Goal: Task Accomplishment & Management: Manage account settings

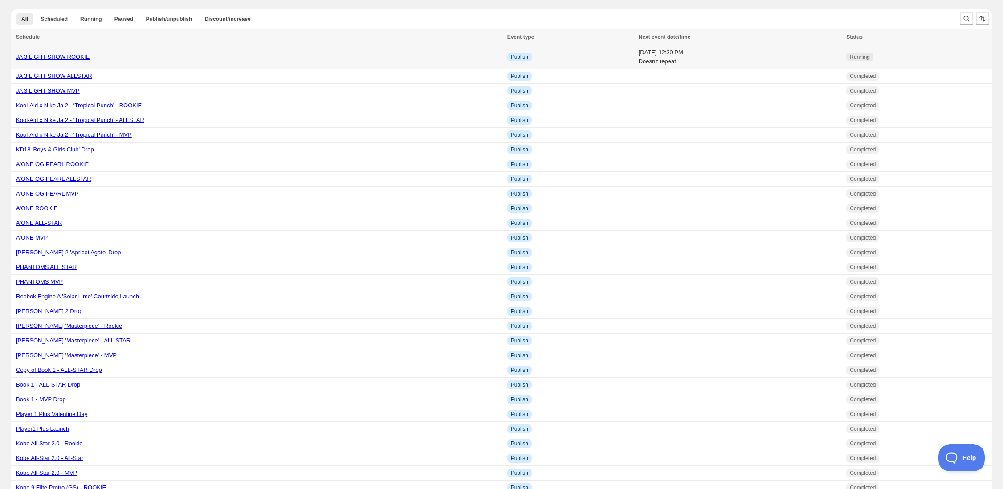
click at [793, 56] on td "[DATE] 12:30 PM Doesn't repeat" at bounding box center [740, 57] width 208 height 24
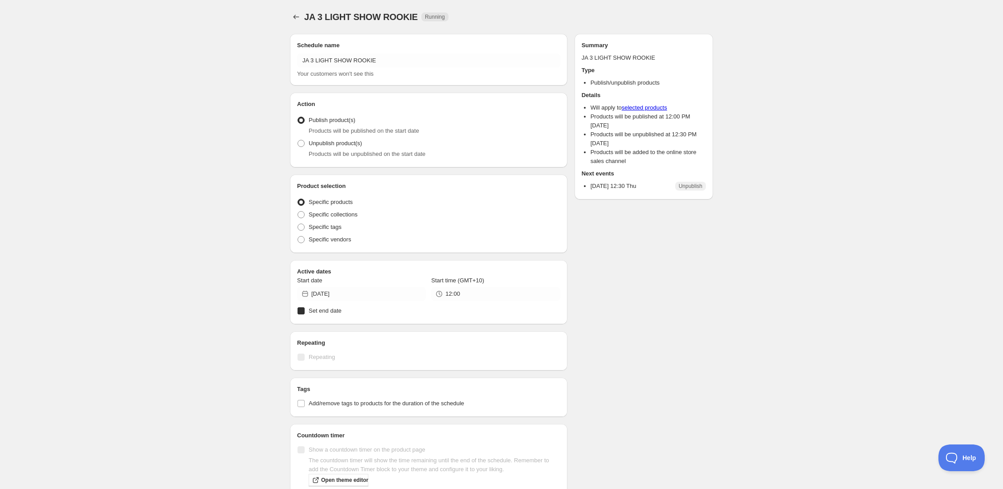
radio input "true"
checkbox input "true"
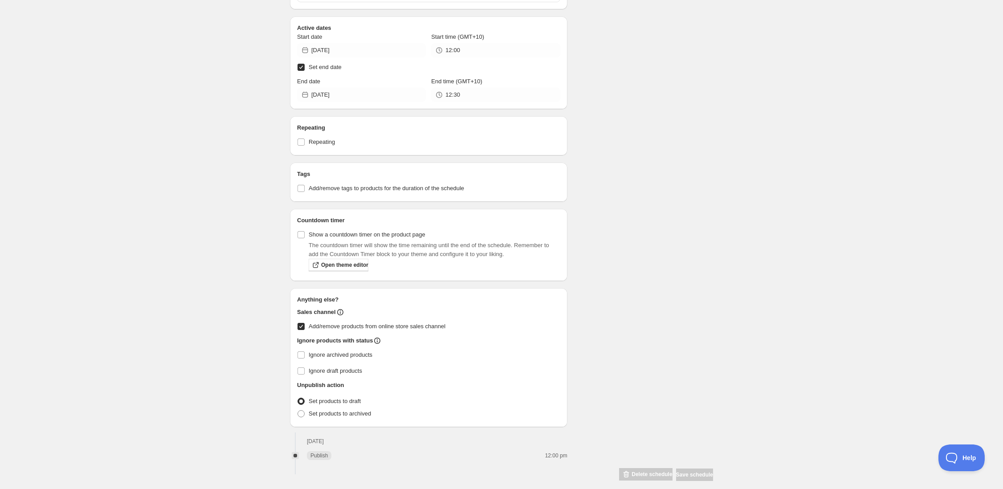
scroll to position [299, 0]
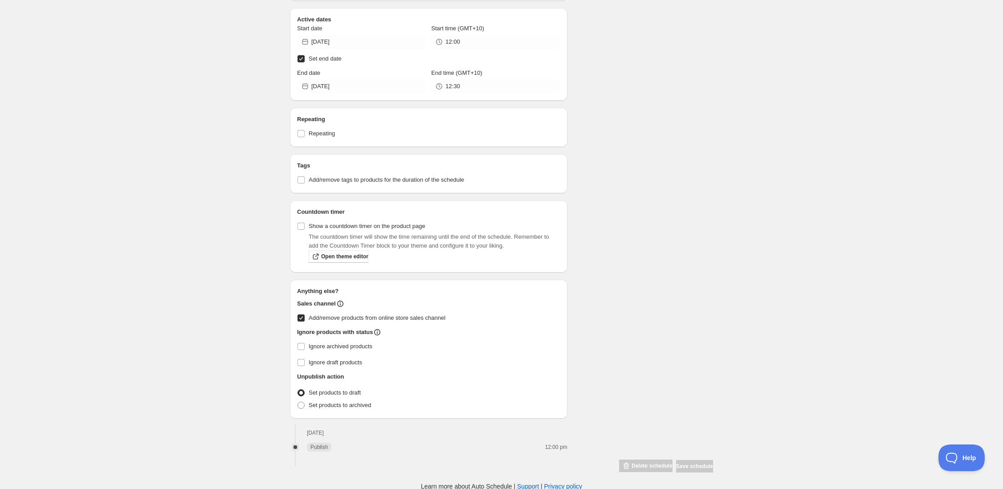
click at [310, 392] on span "Set products to draft" at bounding box center [335, 392] width 52 height 7
click at [298, 390] on input "Set products to draft" at bounding box center [298, 389] width 0 height 0
click at [301, 390] on span at bounding box center [301, 392] width 7 height 7
click at [298, 390] on input "Set products to draft" at bounding box center [298, 389] width 0 height 0
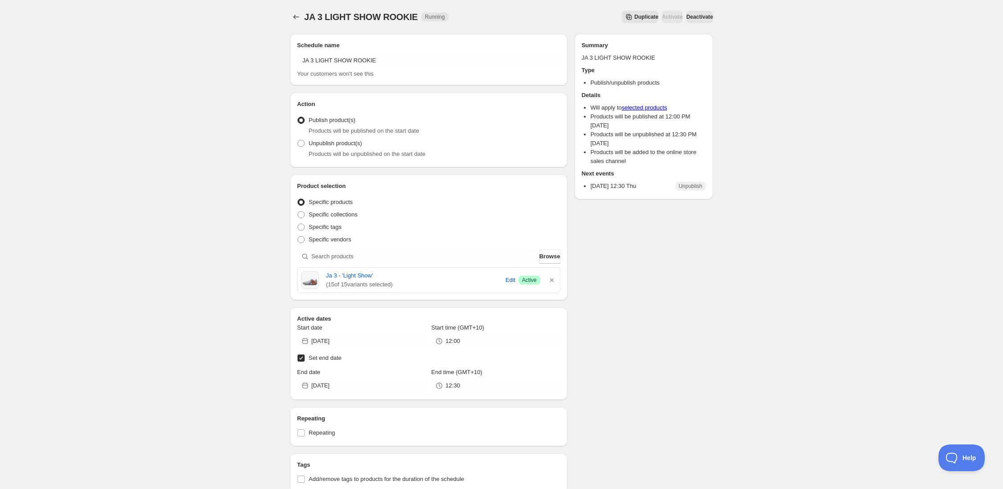
click at [700, 12] on button "Deactivate" at bounding box center [700, 17] width 27 height 12
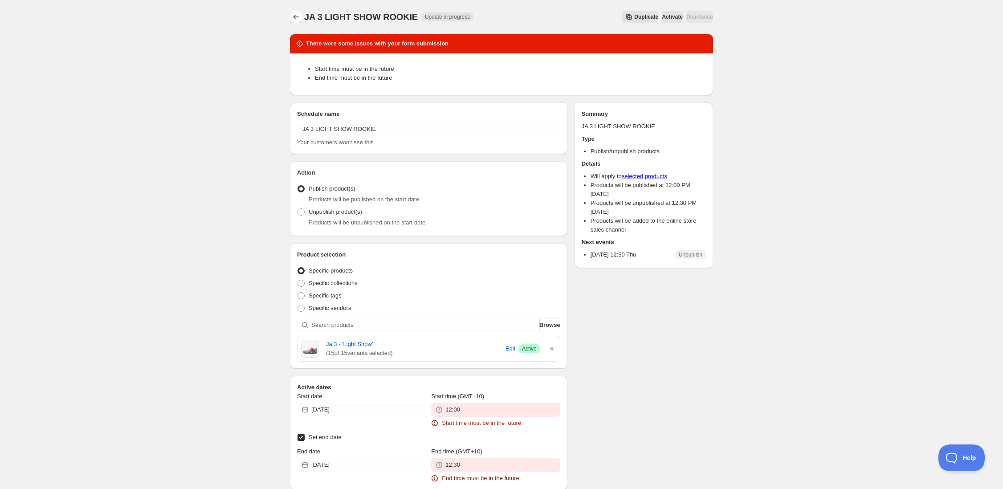
click at [297, 15] on icon "Schedules" at bounding box center [296, 16] width 9 height 9
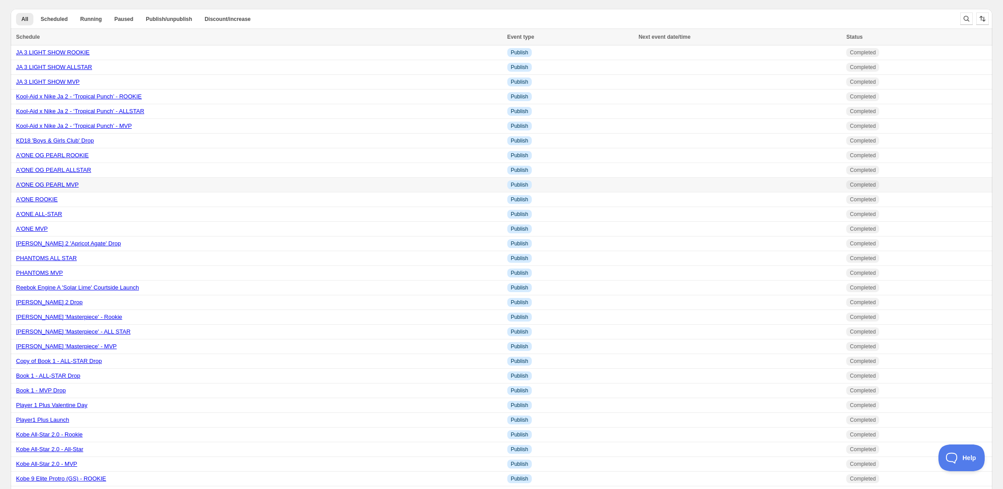
click at [61, 184] on link "A'ONE OG PEARL MVP" at bounding box center [47, 184] width 63 height 7
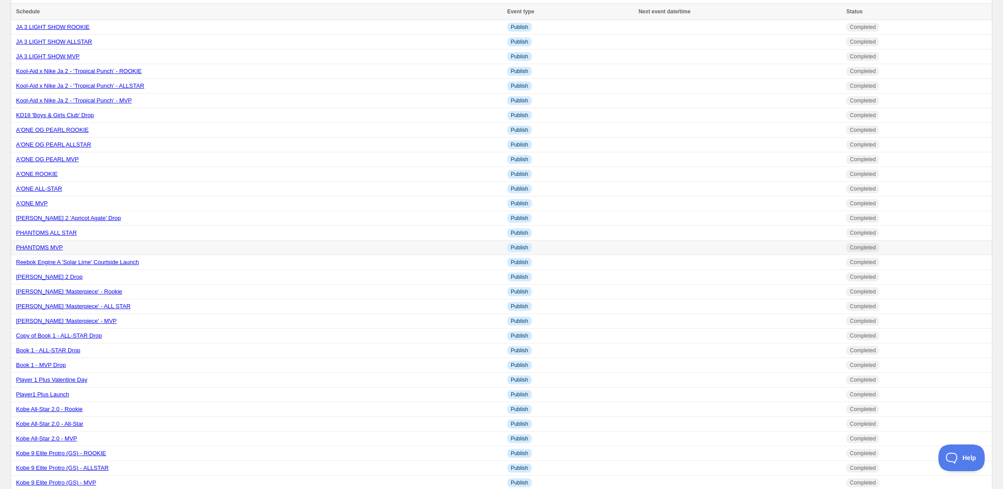
scroll to position [27, 0]
